Goal: Navigation & Orientation: Understand site structure

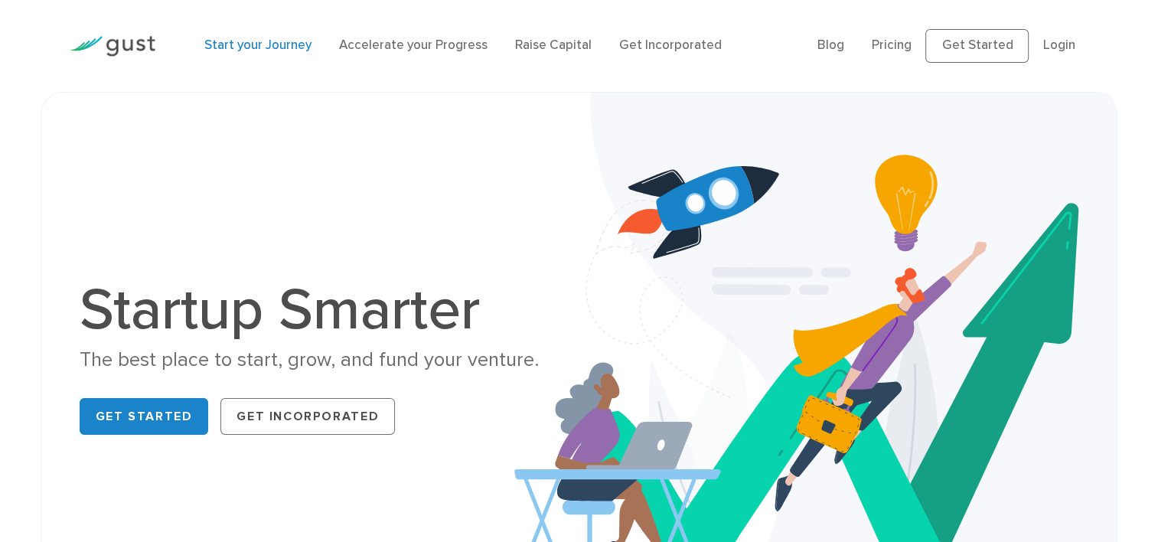
click at [242, 46] on link "Start your Journey" at bounding box center [257, 44] width 107 height 15
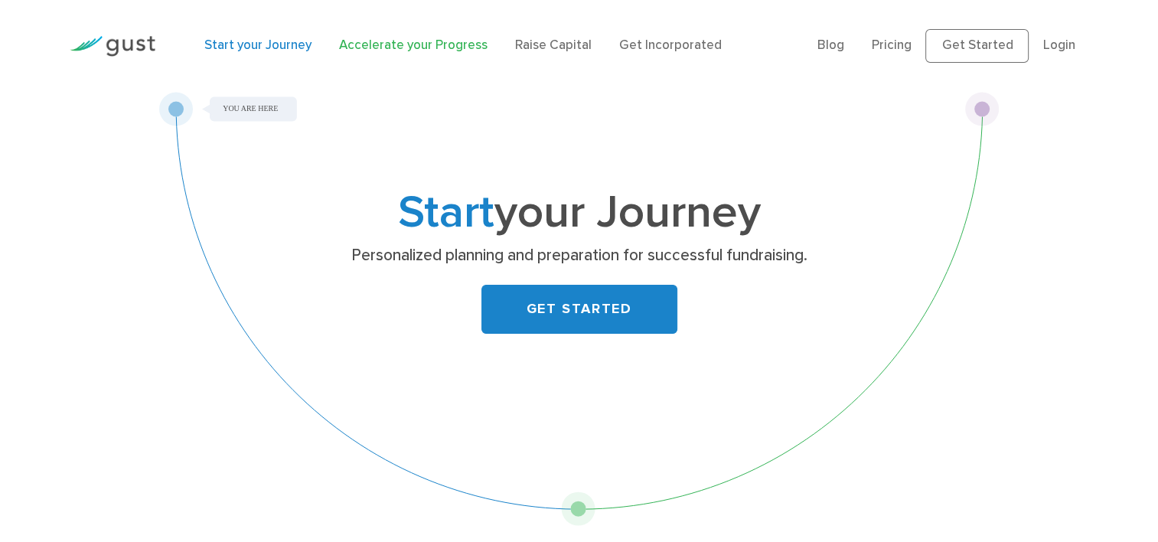
click at [398, 48] on link "Accelerate your Progress" at bounding box center [413, 44] width 148 height 15
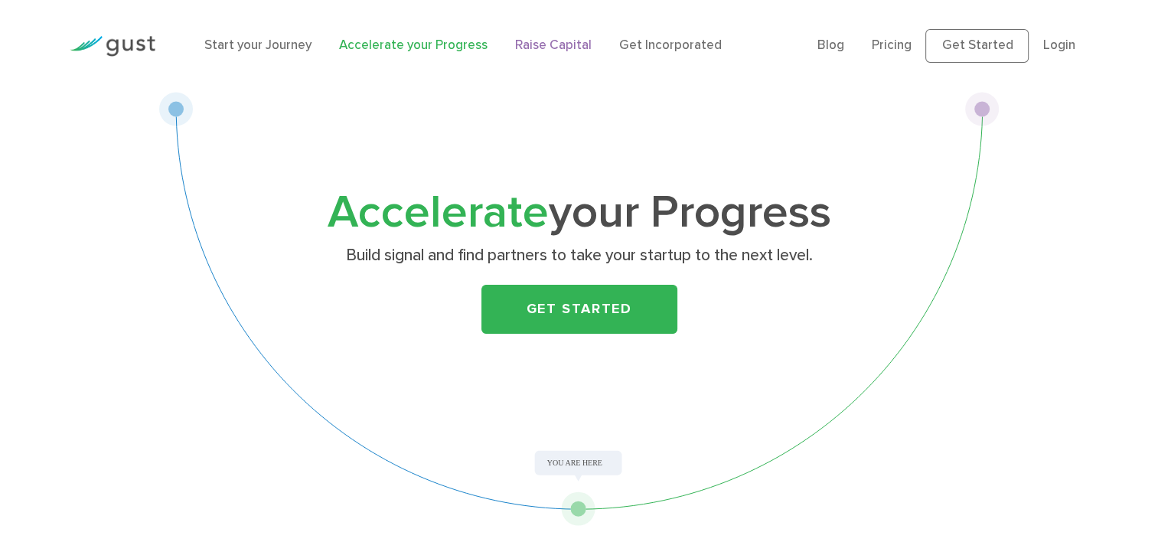
click at [523, 44] on link "Raise Capital" at bounding box center [553, 44] width 77 height 15
